Goal: Find specific page/section: Find specific page/section

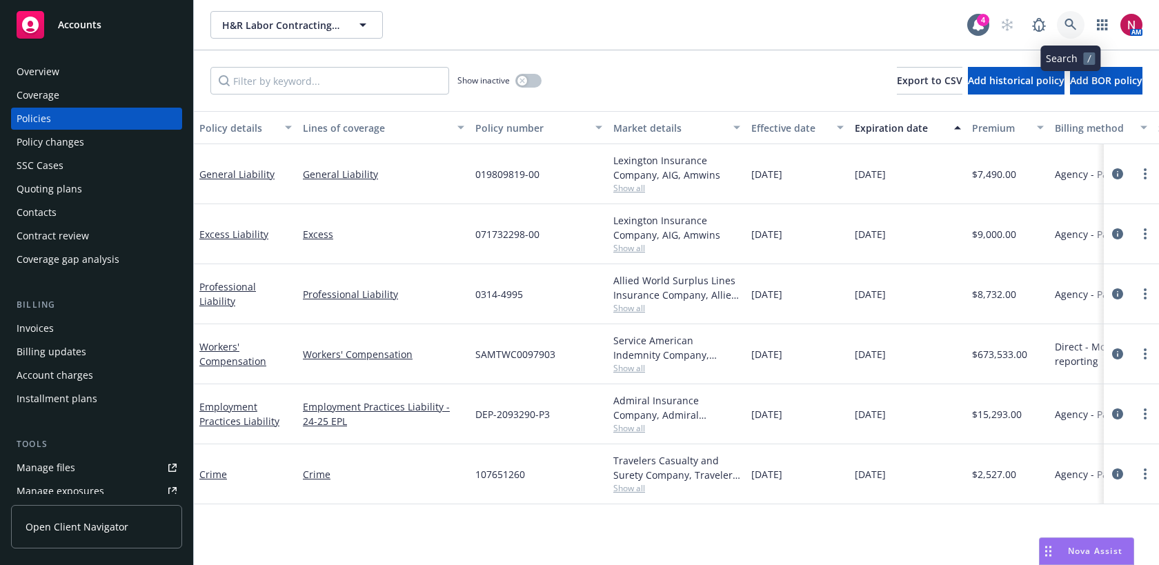
click at [1067, 22] on icon at bounding box center [1070, 25] width 12 height 12
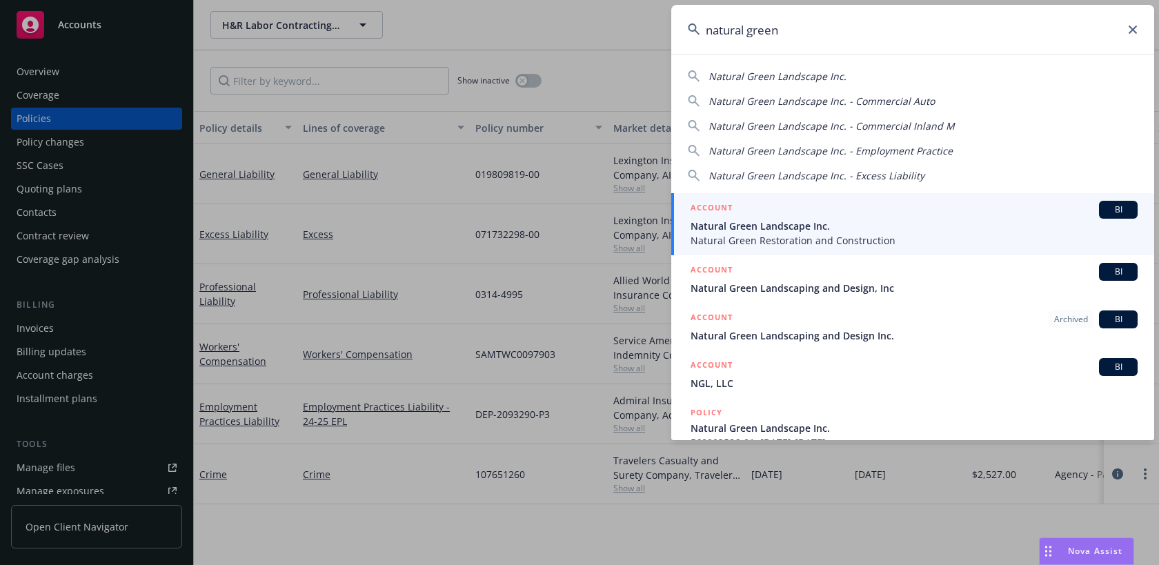
type input "natural green"
click at [961, 230] on span "Natural Green Landscape Inc." at bounding box center [913, 226] width 447 height 14
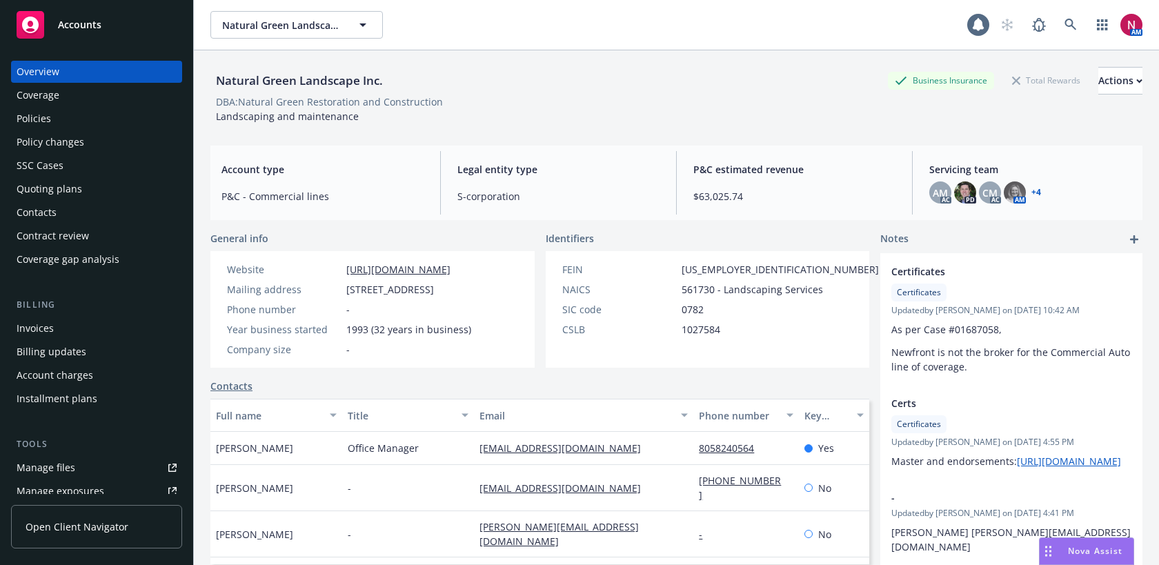
click at [30, 199] on div "Quoting plans" at bounding box center [50, 189] width 66 height 22
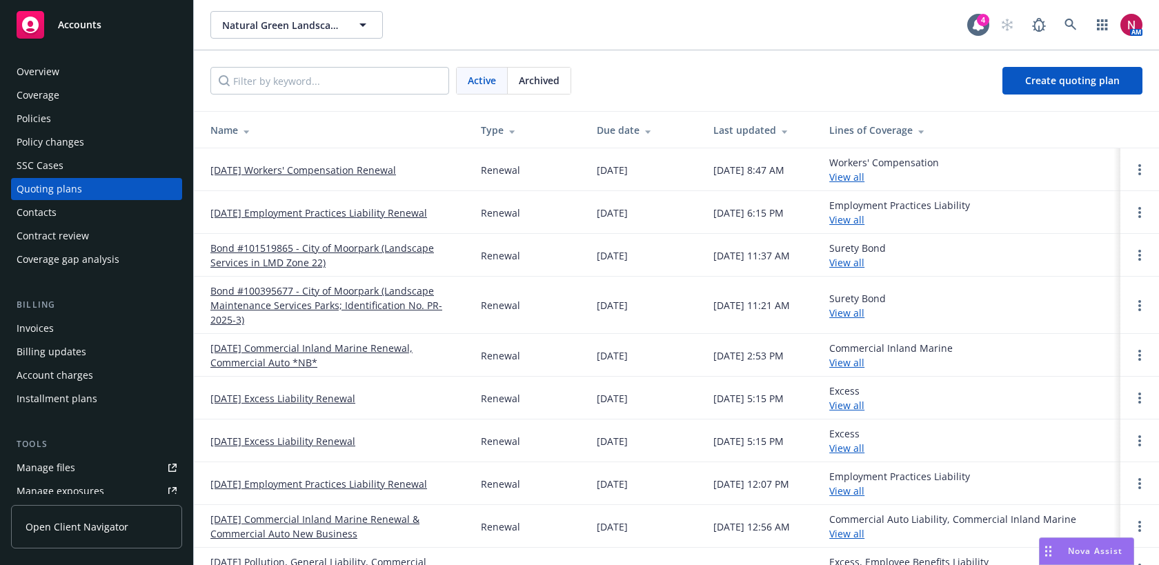
click at [228, 170] on link "[DATE] Workers' Compensation Renewal" at bounding box center [303, 170] width 186 height 14
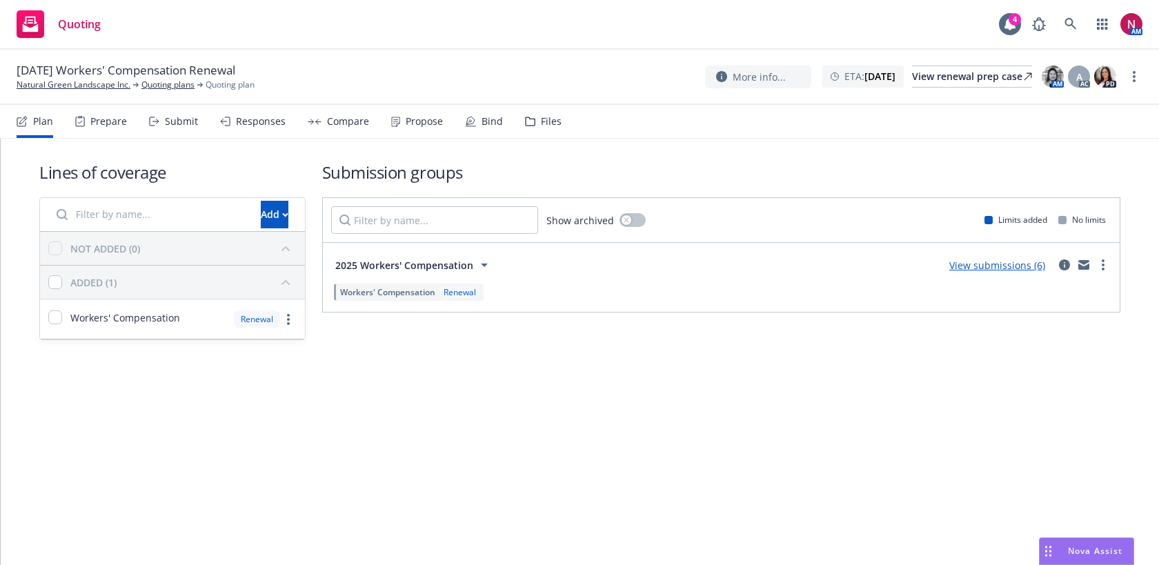
click at [185, 123] on div "Submit" at bounding box center [181, 121] width 33 height 11
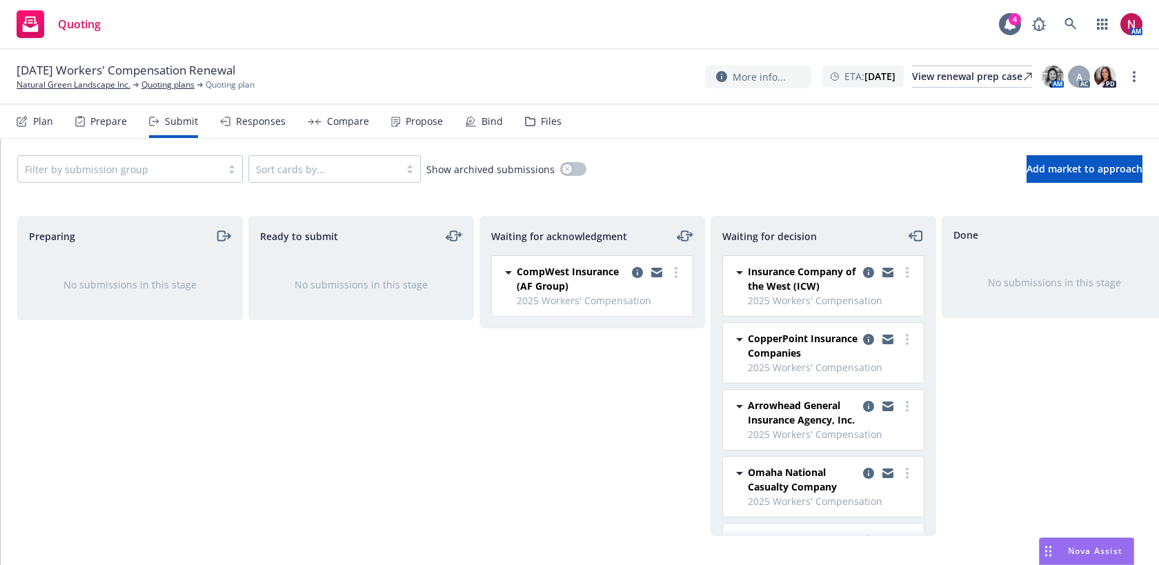
click at [254, 127] on div "Responses" at bounding box center [261, 121] width 50 height 11
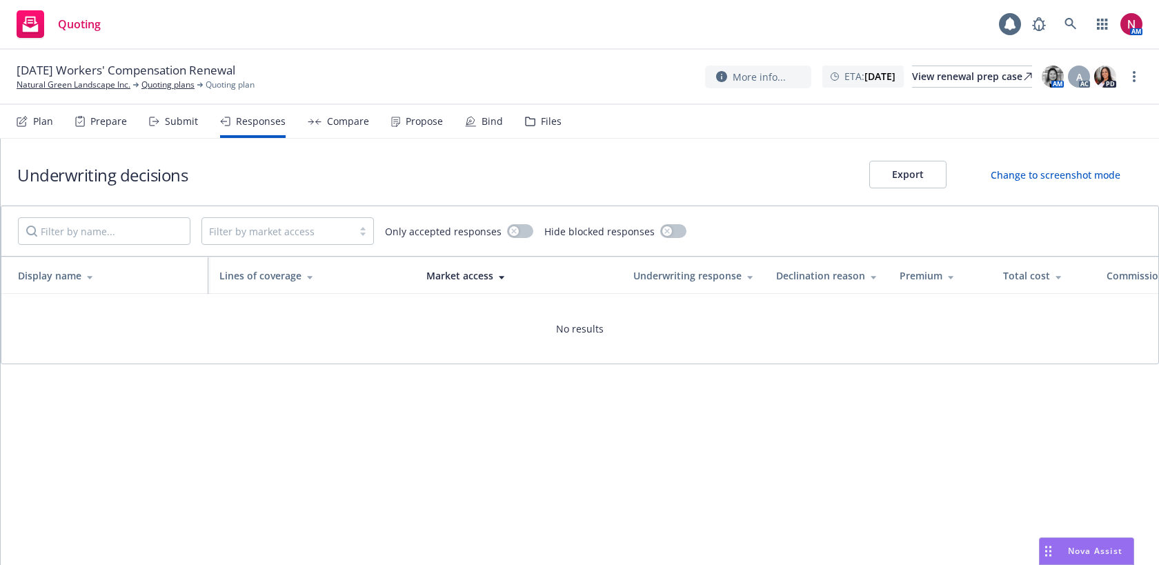
click at [541, 127] on div "Files" at bounding box center [551, 121] width 21 height 11
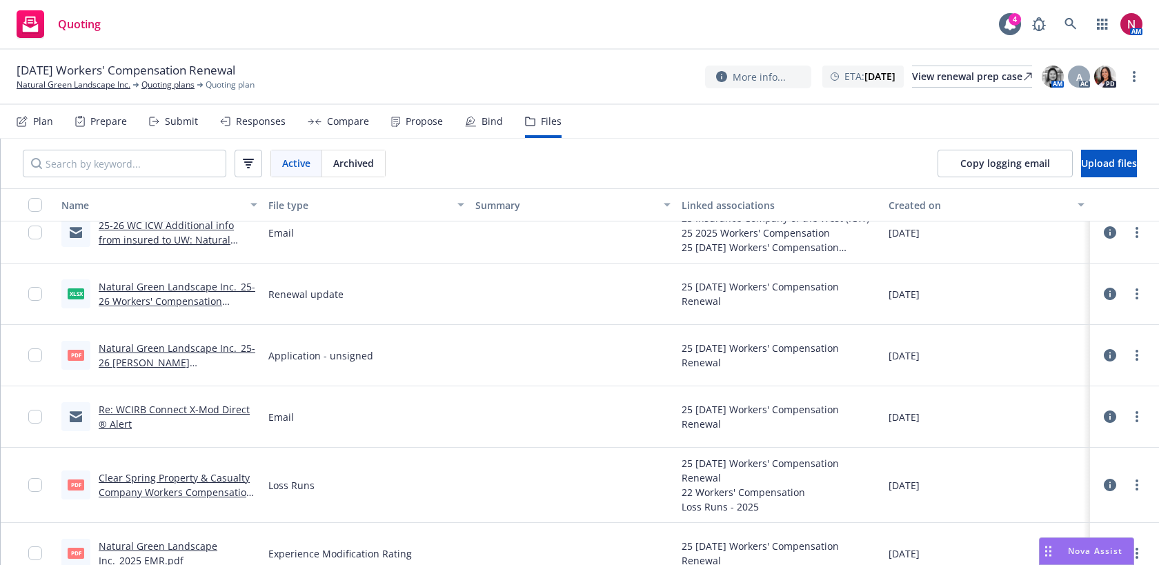
scroll to position [624, 0]
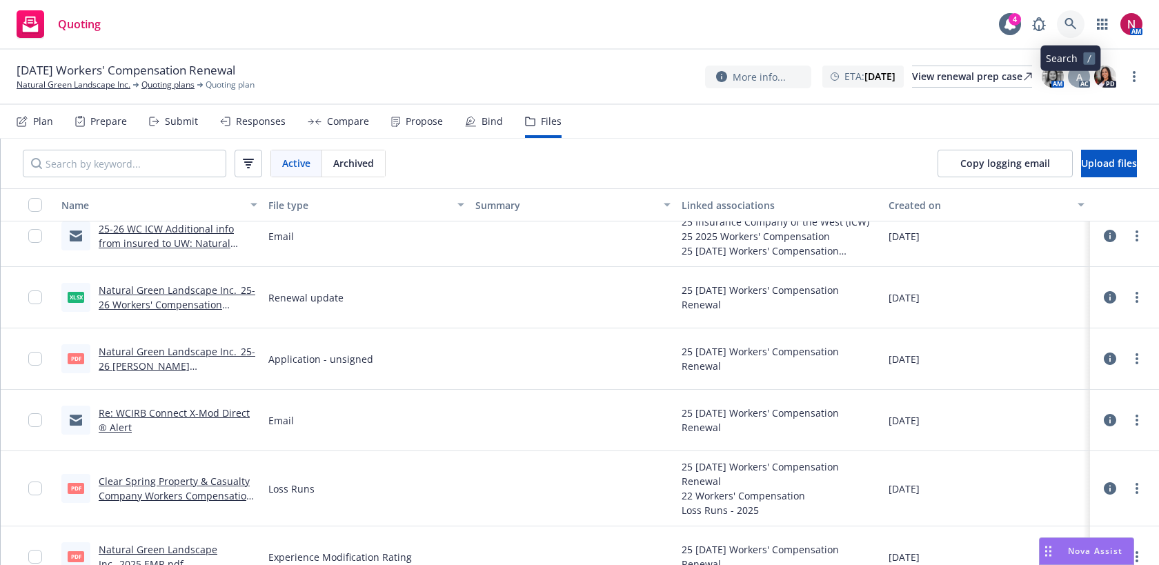
click at [1071, 22] on icon at bounding box center [1070, 24] width 12 height 12
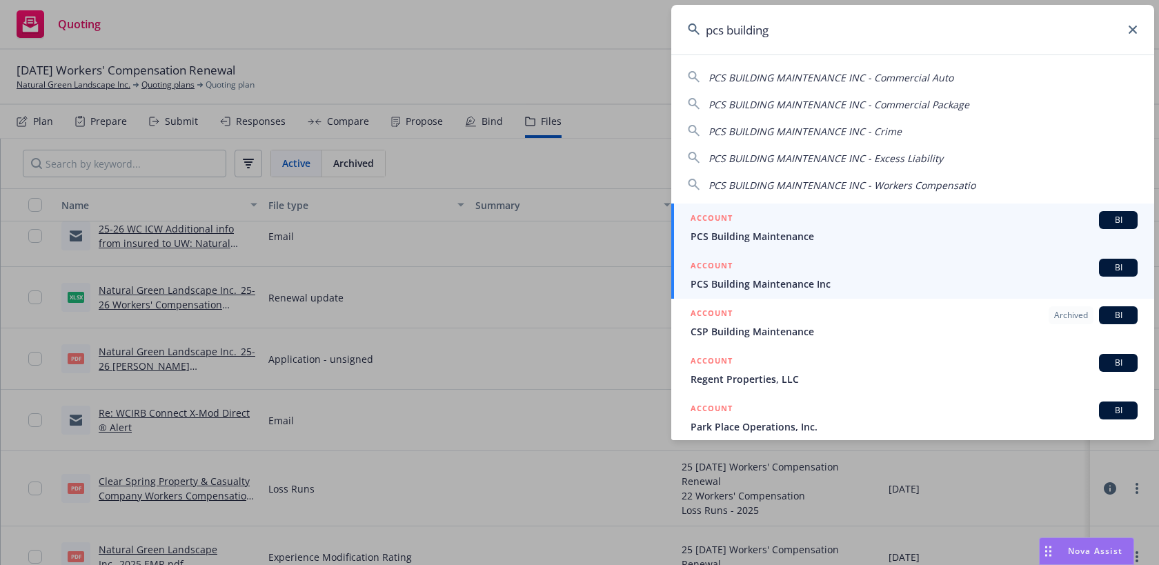
type input "pcs building"
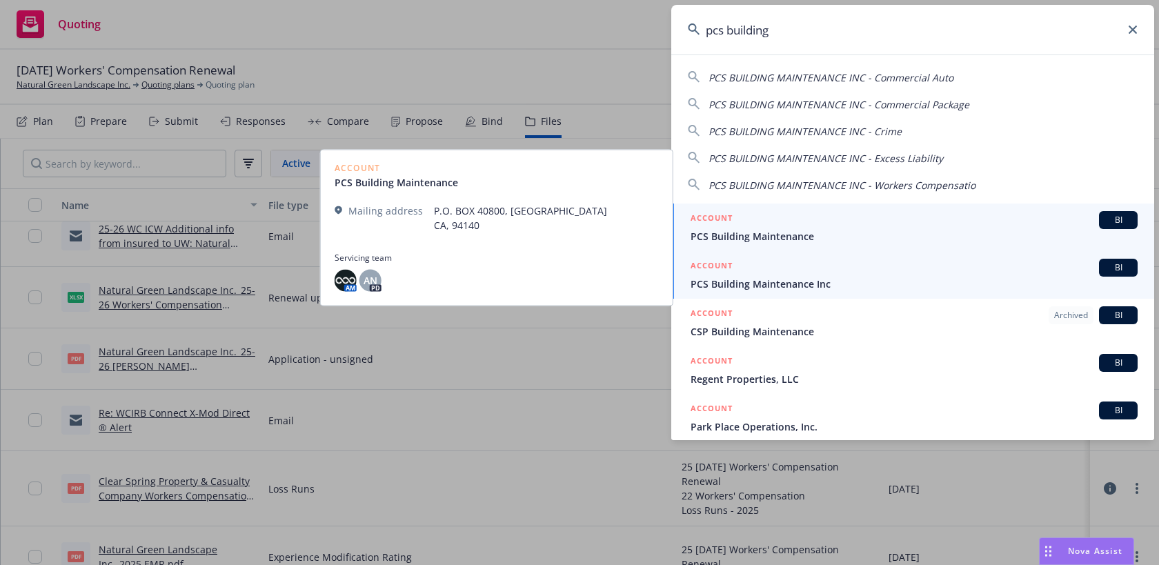
click at [963, 275] on div "ACCOUNT BI" at bounding box center [913, 268] width 447 height 18
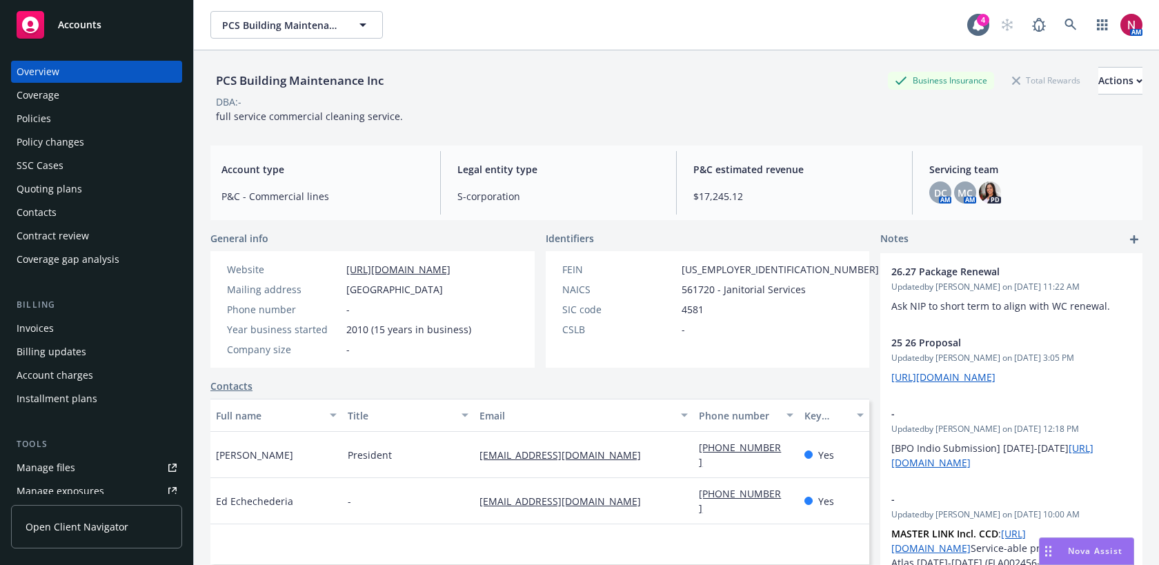
click at [49, 114] on div "Policies" at bounding box center [34, 119] width 34 height 22
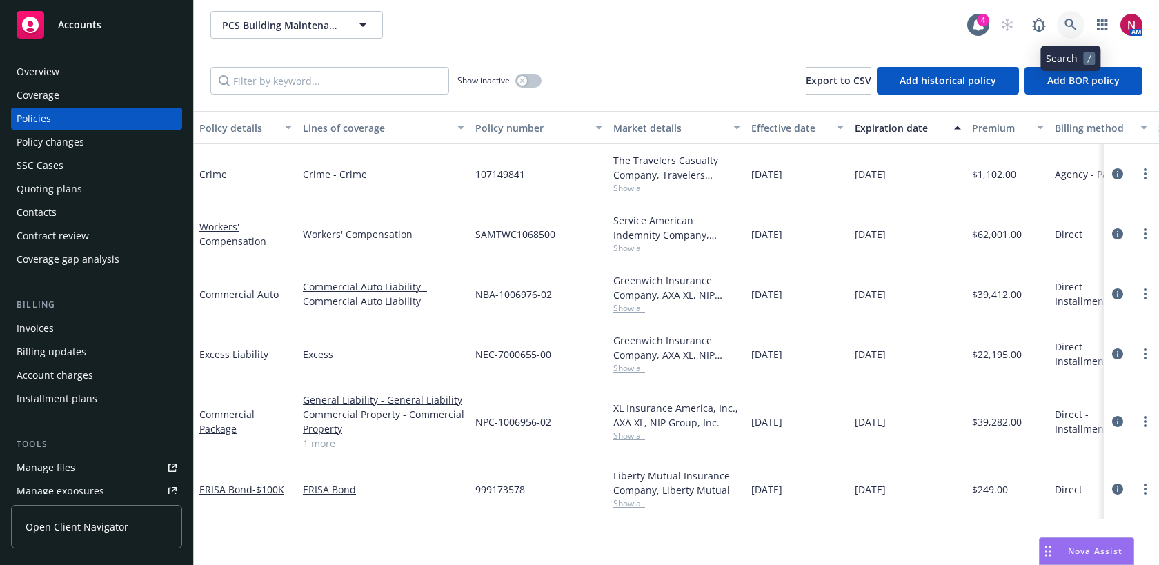
click at [1064, 19] on icon at bounding box center [1070, 25] width 12 height 12
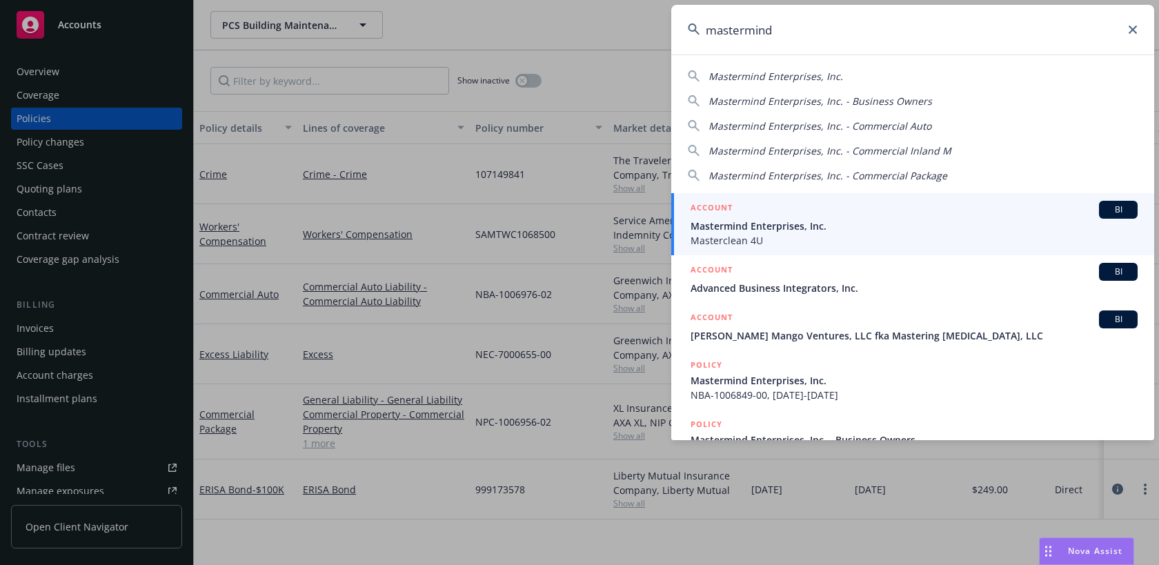
type input "mastermind"
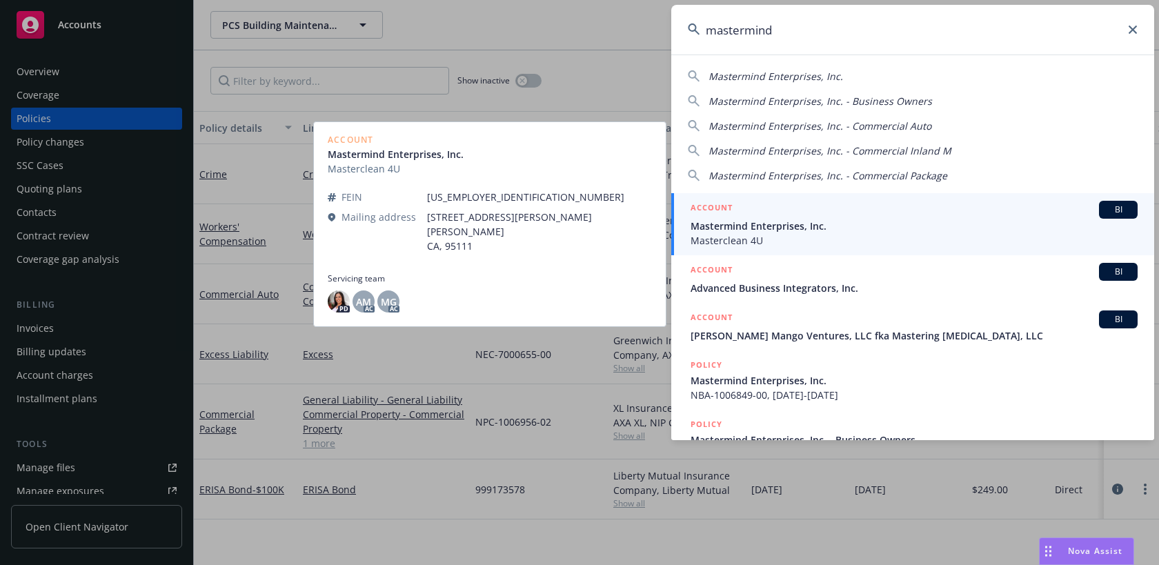
click at [822, 225] on span "Mastermind Enterprises, Inc." at bounding box center [913, 226] width 447 height 14
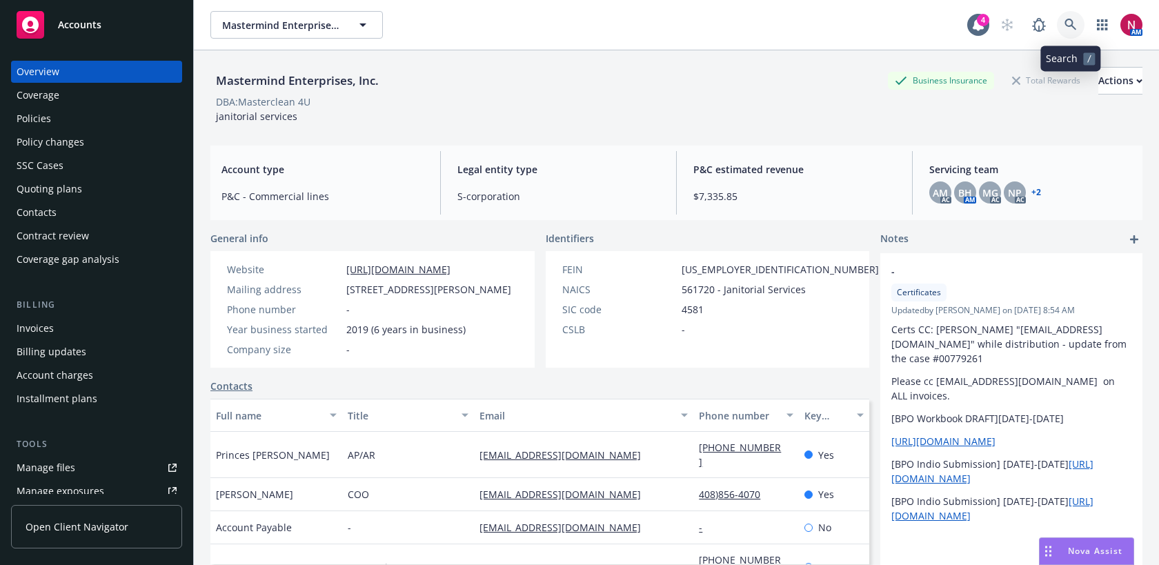
click at [1068, 24] on icon at bounding box center [1070, 25] width 12 height 12
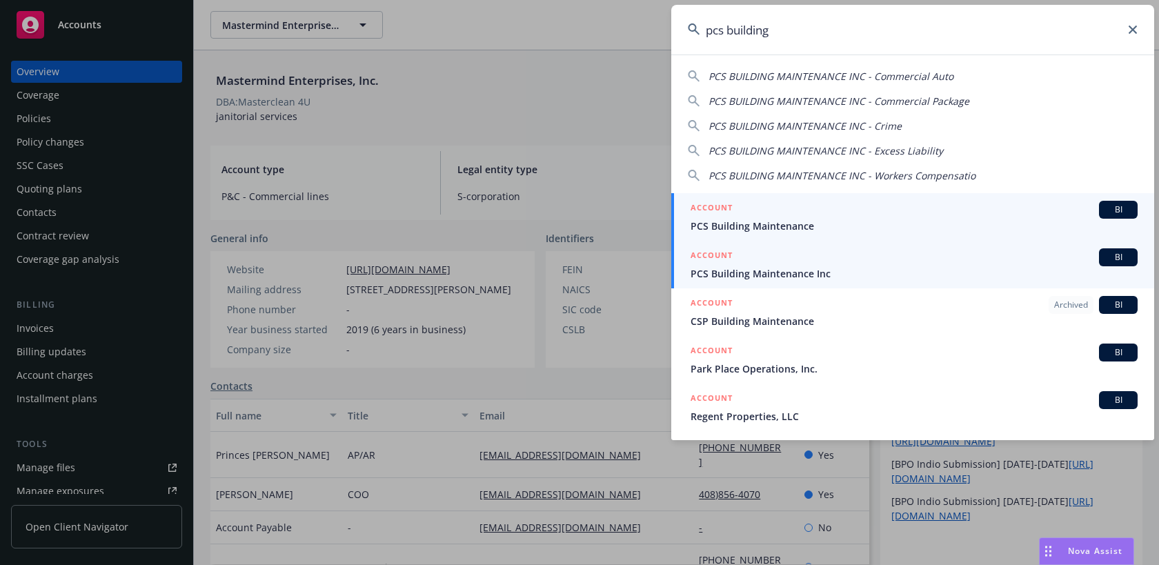
type input "pcs building"
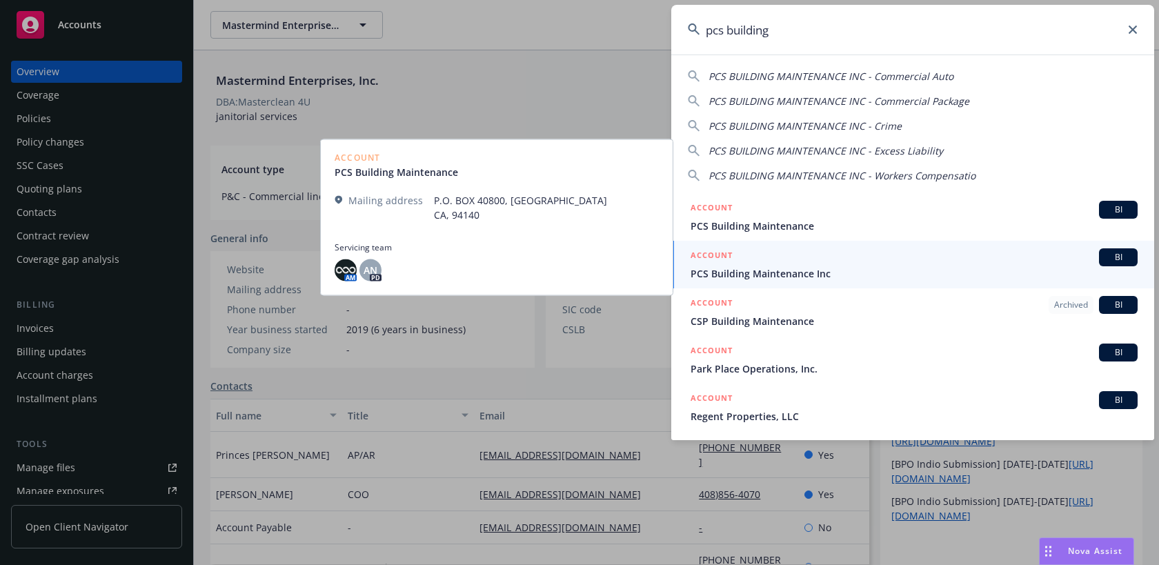
click at [892, 273] on span "PCS Building Maintenance Inc" at bounding box center [913, 273] width 447 height 14
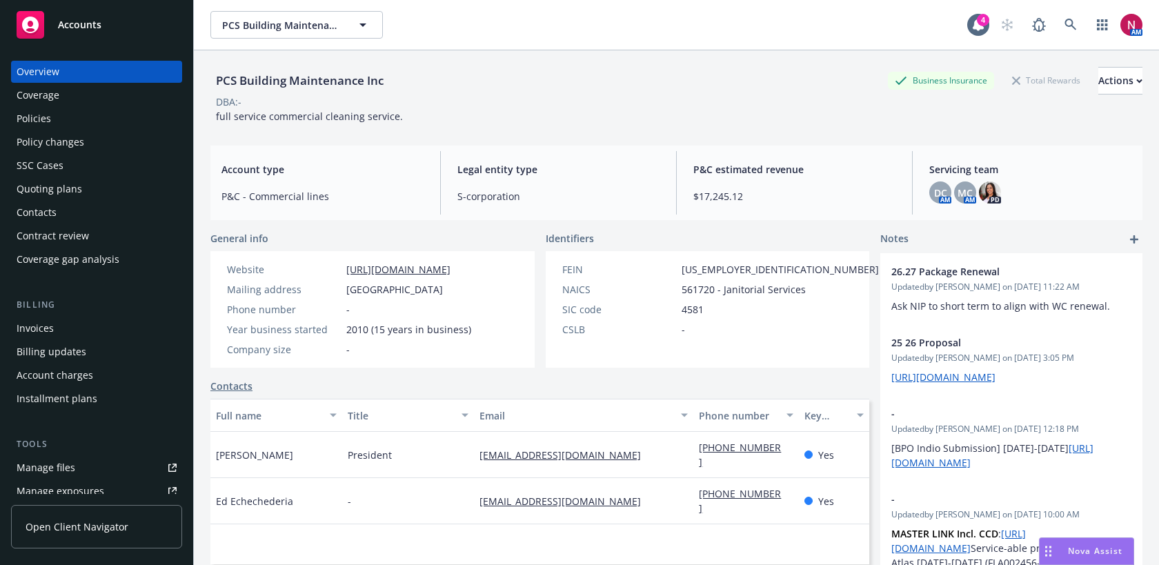
click at [86, 124] on div "Policies" at bounding box center [97, 119] width 160 height 22
